Goal: Transaction & Acquisition: Purchase product/service

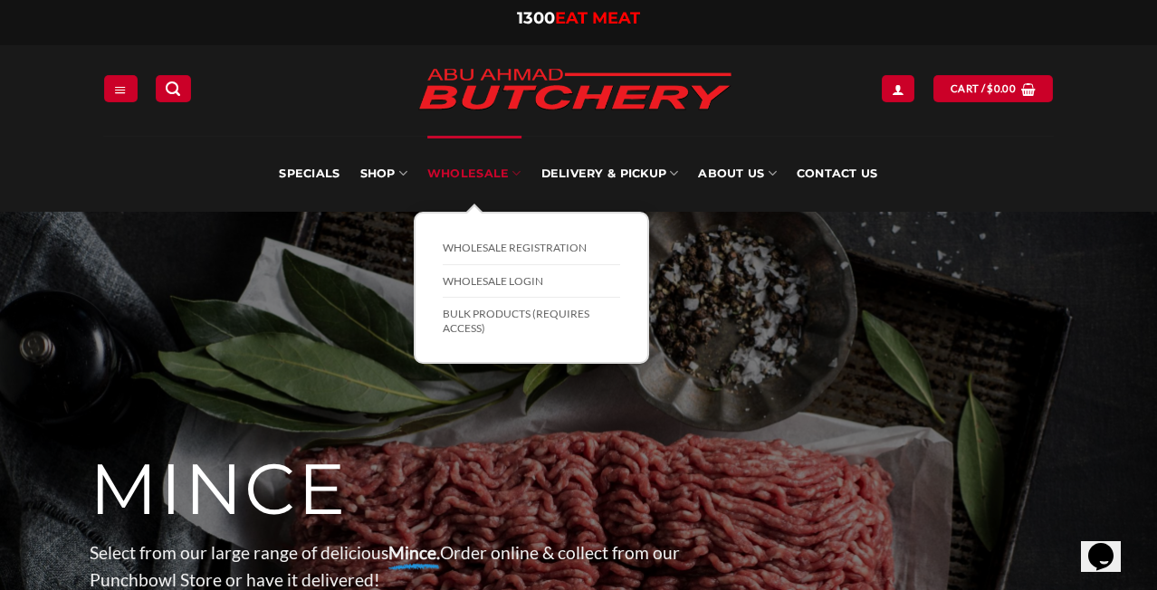
click at [475, 179] on link "Wholesale" at bounding box center [474, 174] width 94 height 76
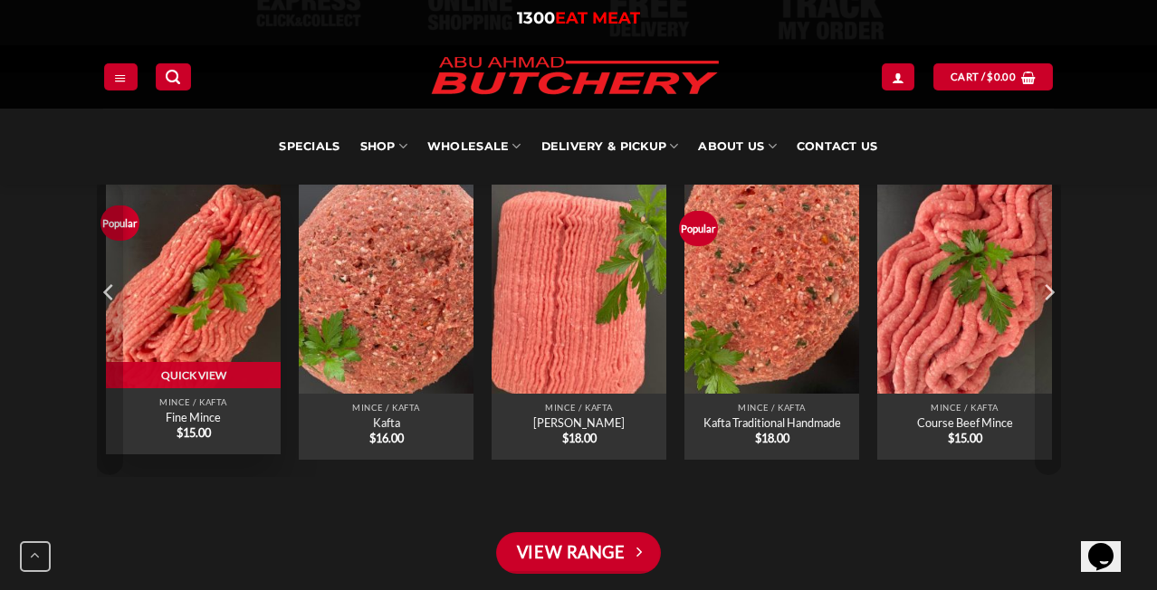
scroll to position [1365, 0]
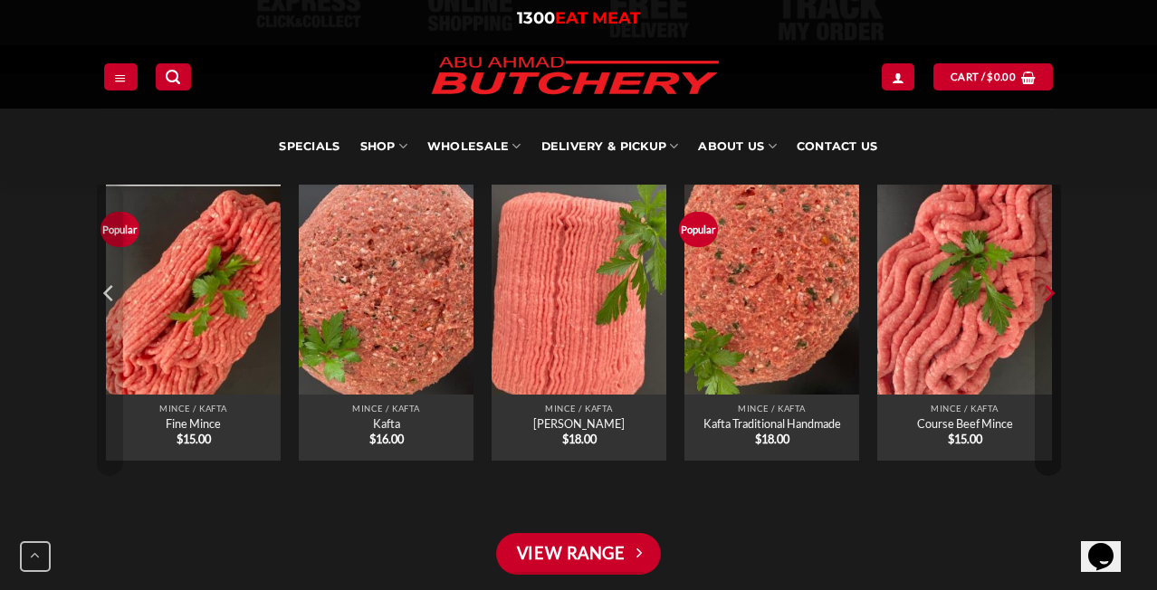
click at [1049, 300] on icon "Next" at bounding box center [1047, 293] width 27 height 27
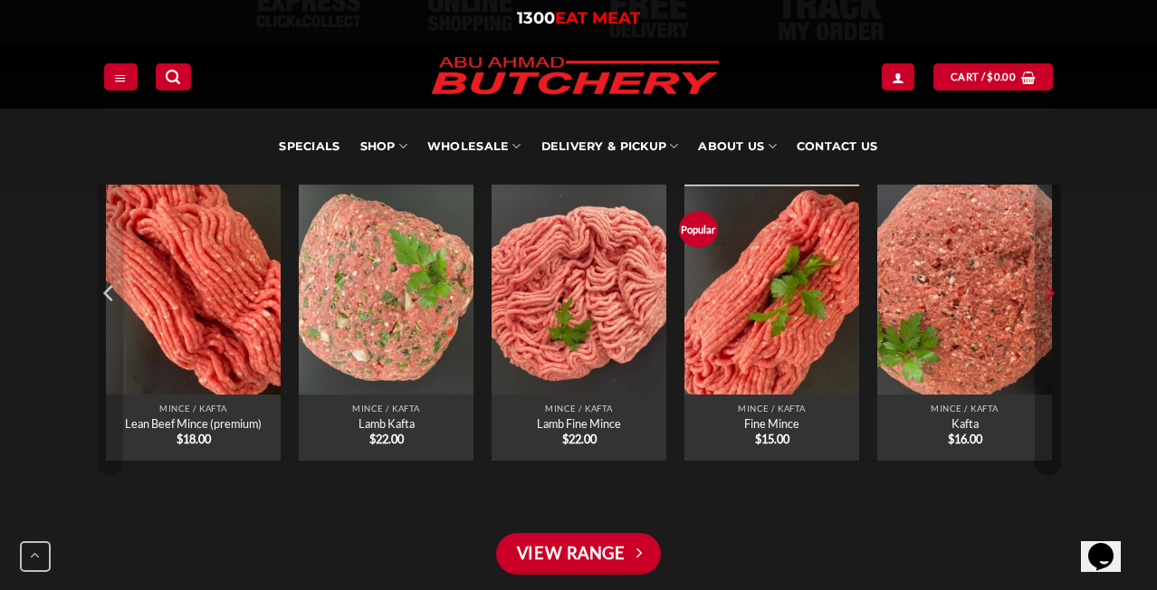
click at [1049, 300] on icon "Next" at bounding box center [1047, 293] width 27 height 27
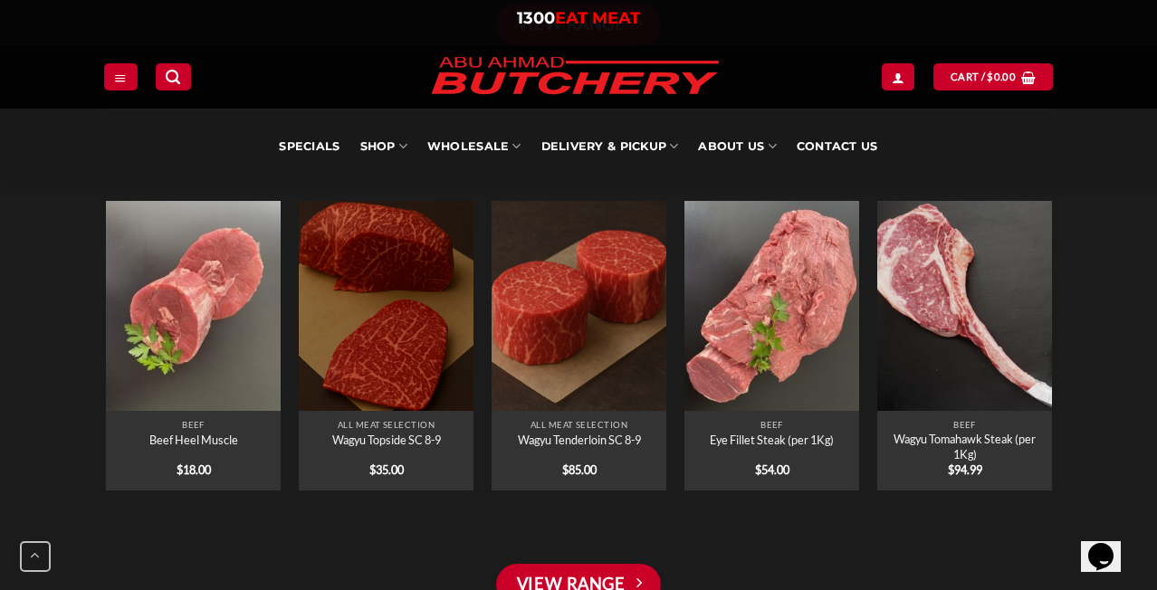
scroll to position [1928, 0]
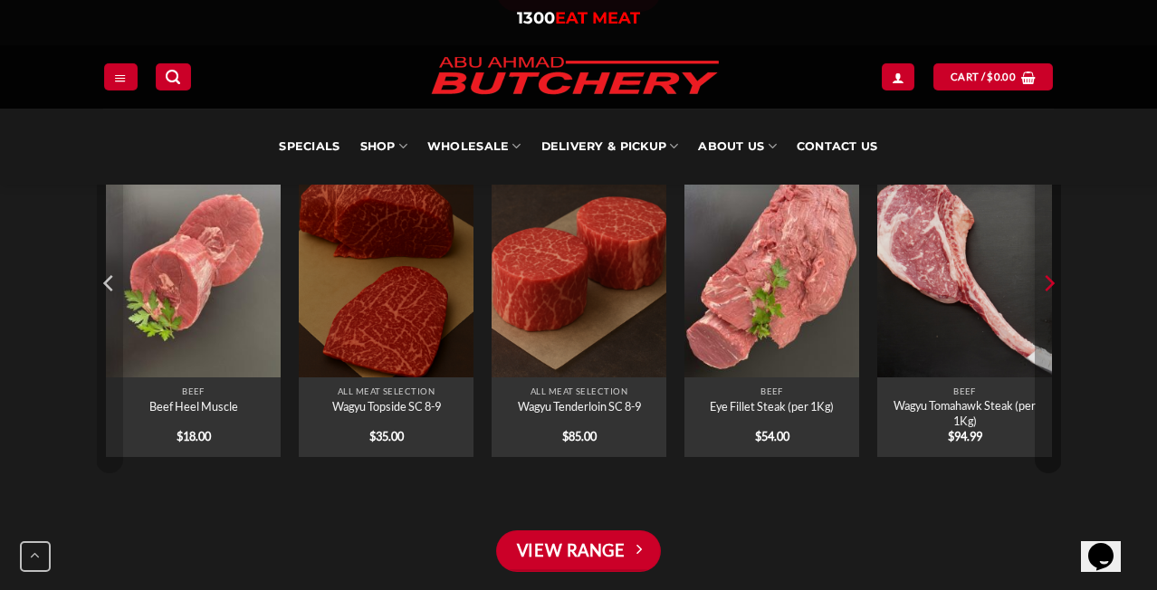
click at [1049, 300] on button "Next" at bounding box center [1047, 320] width 27 height 308
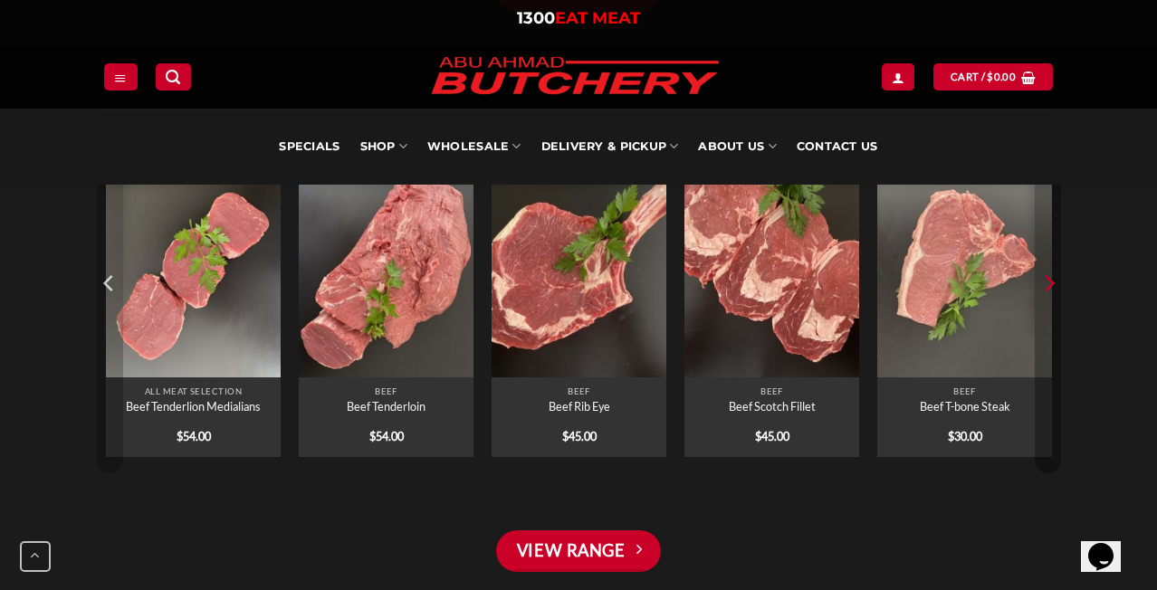
click at [1049, 300] on button "Next" at bounding box center [1047, 320] width 27 height 308
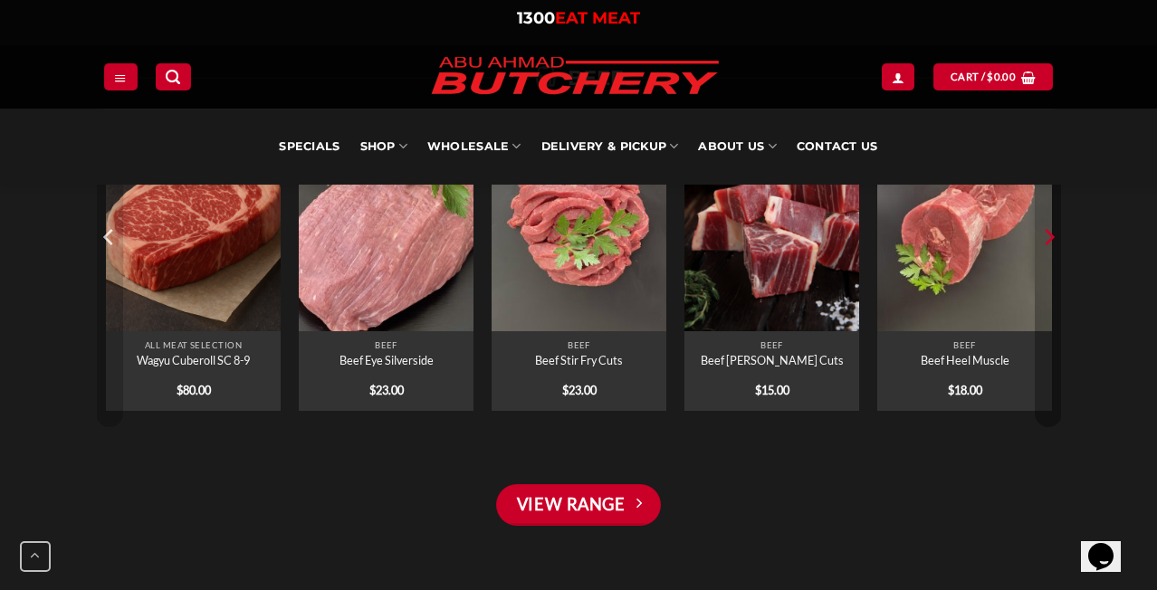
scroll to position [1973, 0]
click at [1043, 266] on button "Next" at bounding box center [1047, 274] width 27 height 308
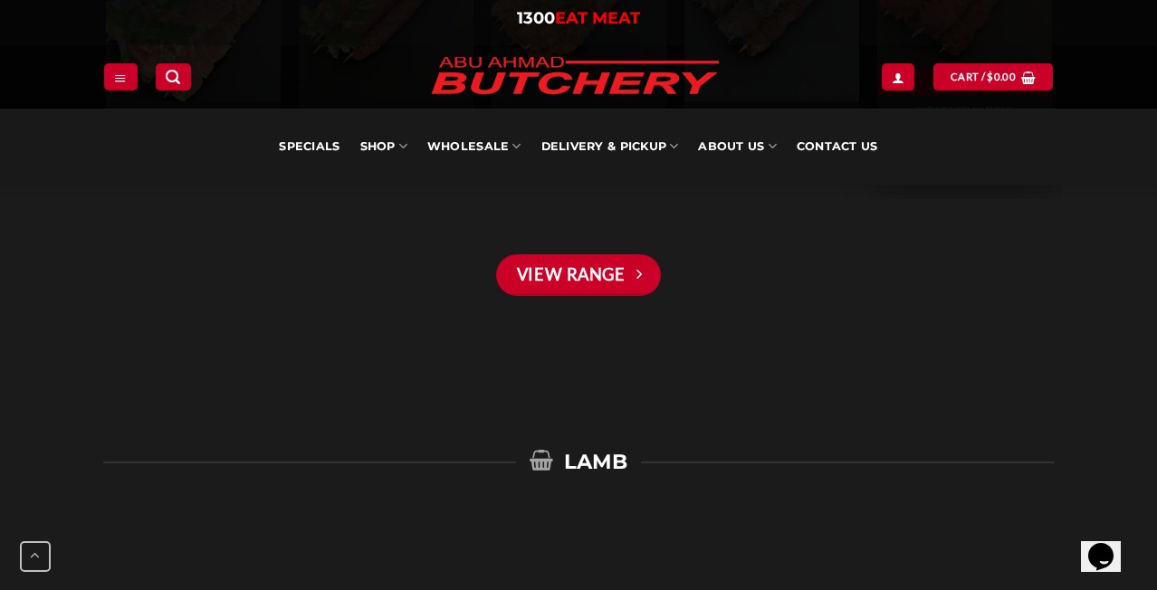
scroll to position [2808, 0]
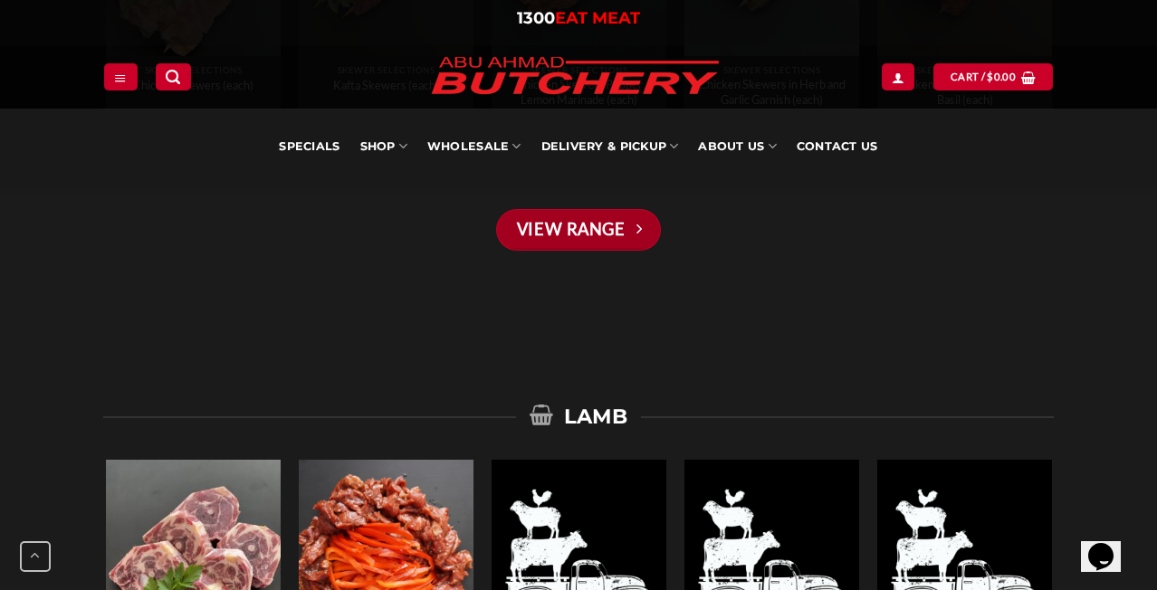
click at [617, 233] on link "View Range" at bounding box center [578, 230] width 165 height 42
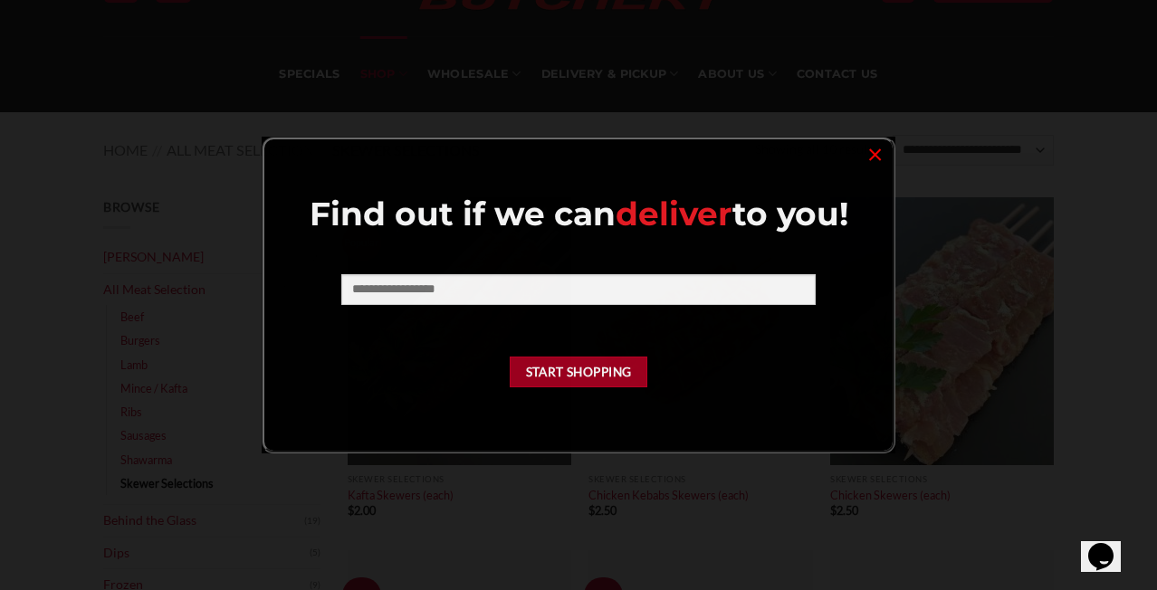
scroll to position [100, 0]
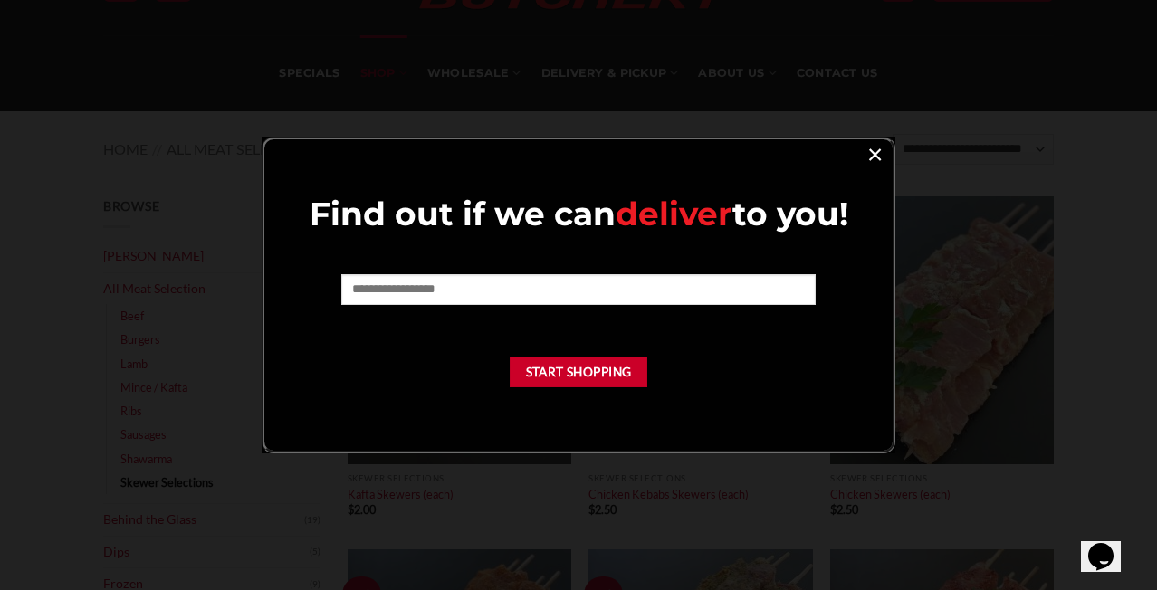
click at [878, 152] on link "×" at bounding box center [875, 153] width 26 height 24
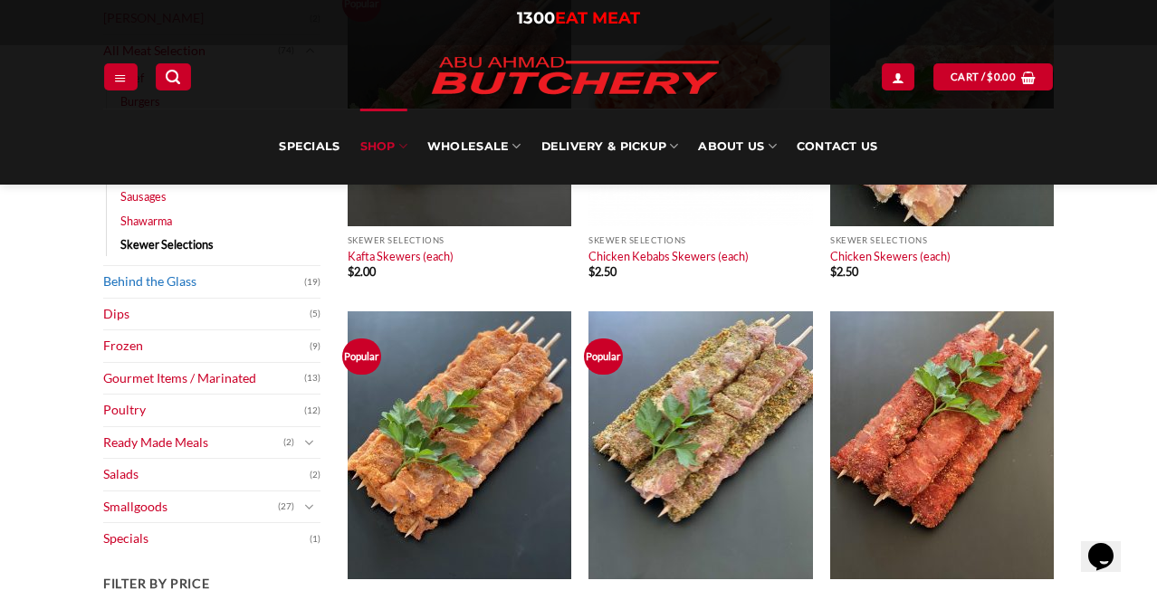
scroll to position [361, 0]
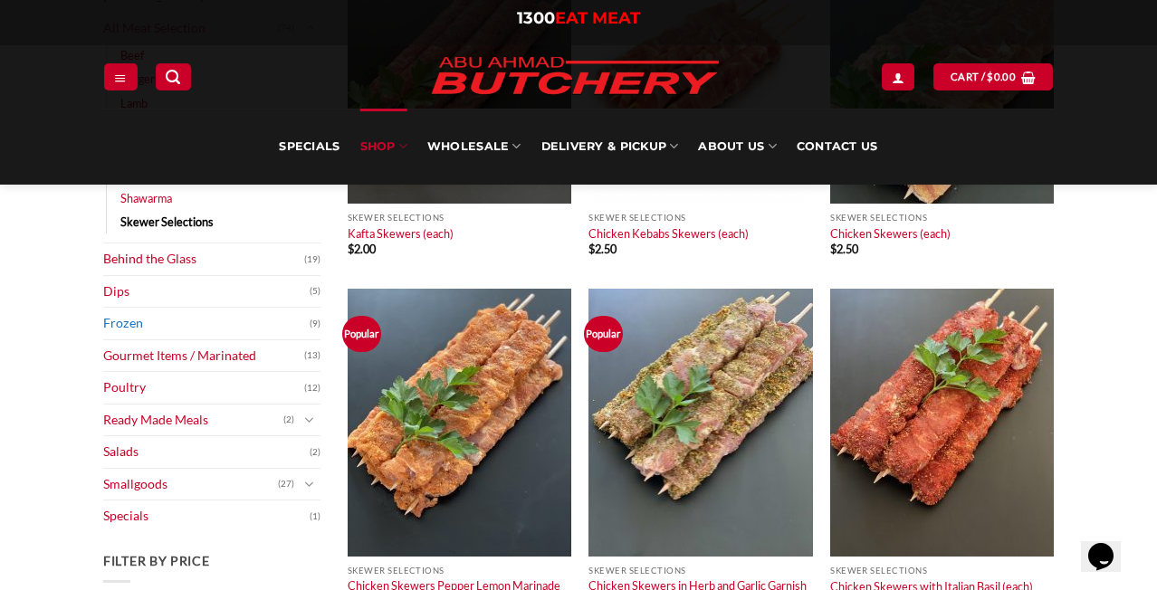
click at [186, 329] on link "Frozen" at bounding box center [206, 324] width 206 height 32
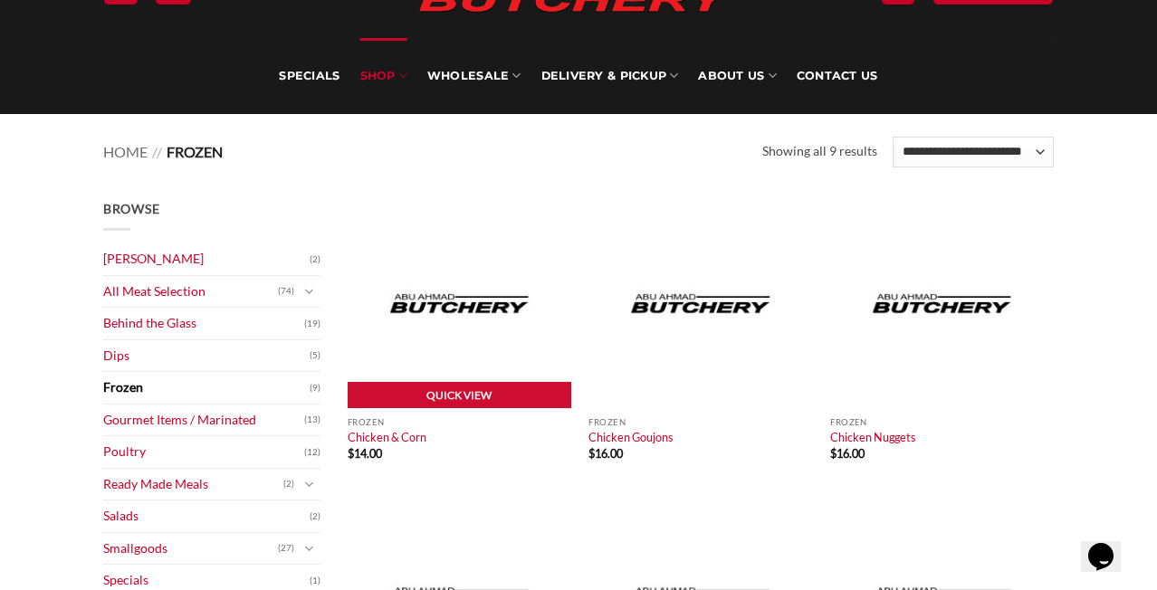
scroll to position [278, 0]
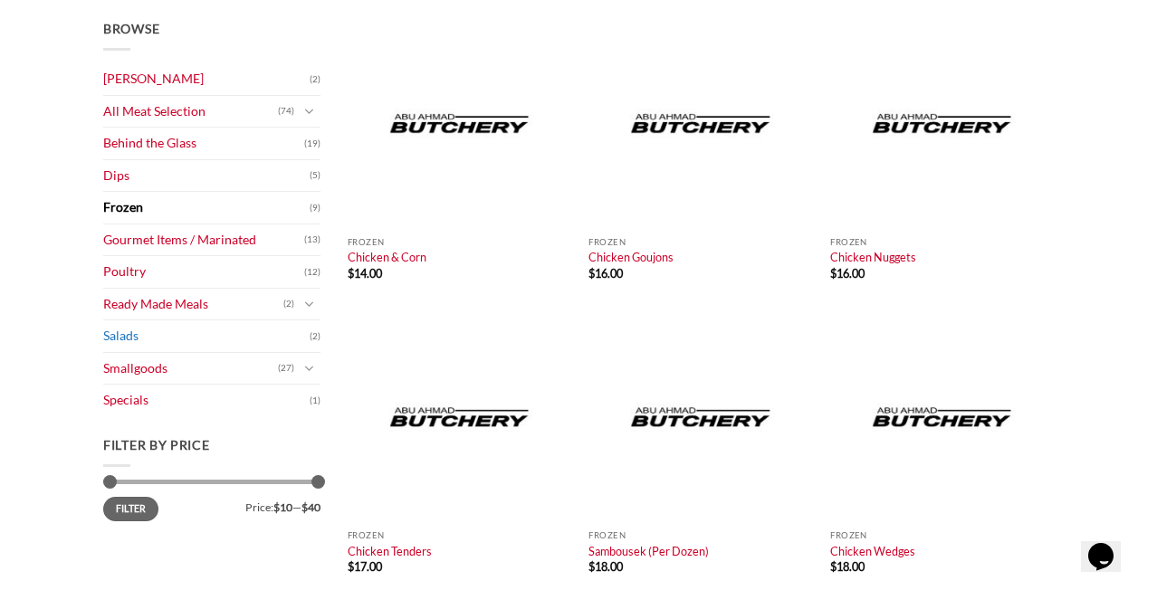
click at [182, 336] on link "Salads" at bounding box center [206, 336] width 206 height 32
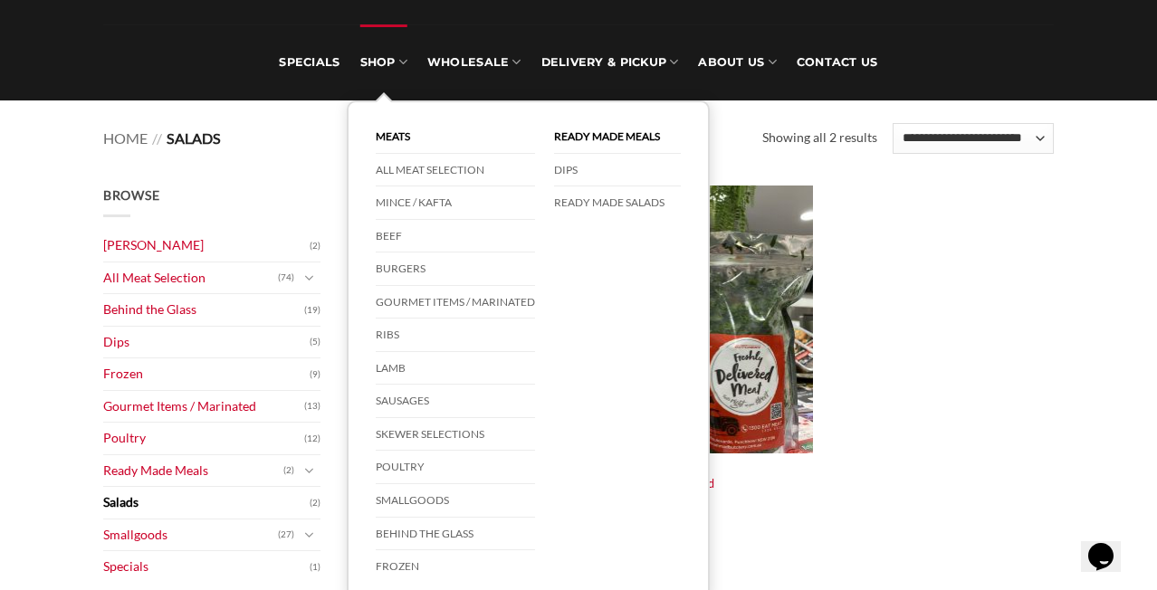
scroll to position [110, 0]
